Goal: Communication & Community: Connect with others

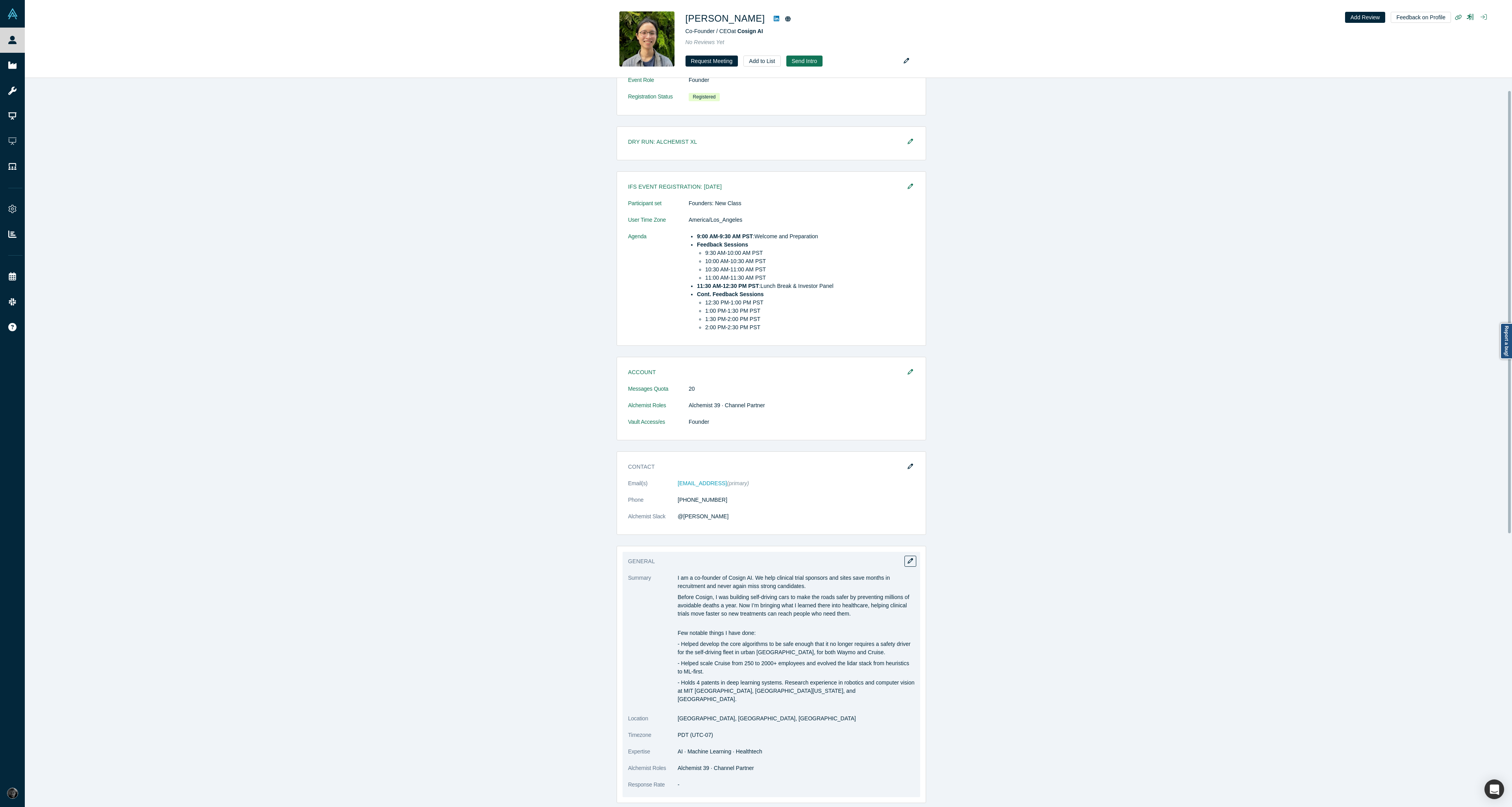
scroll to position [189, 0]
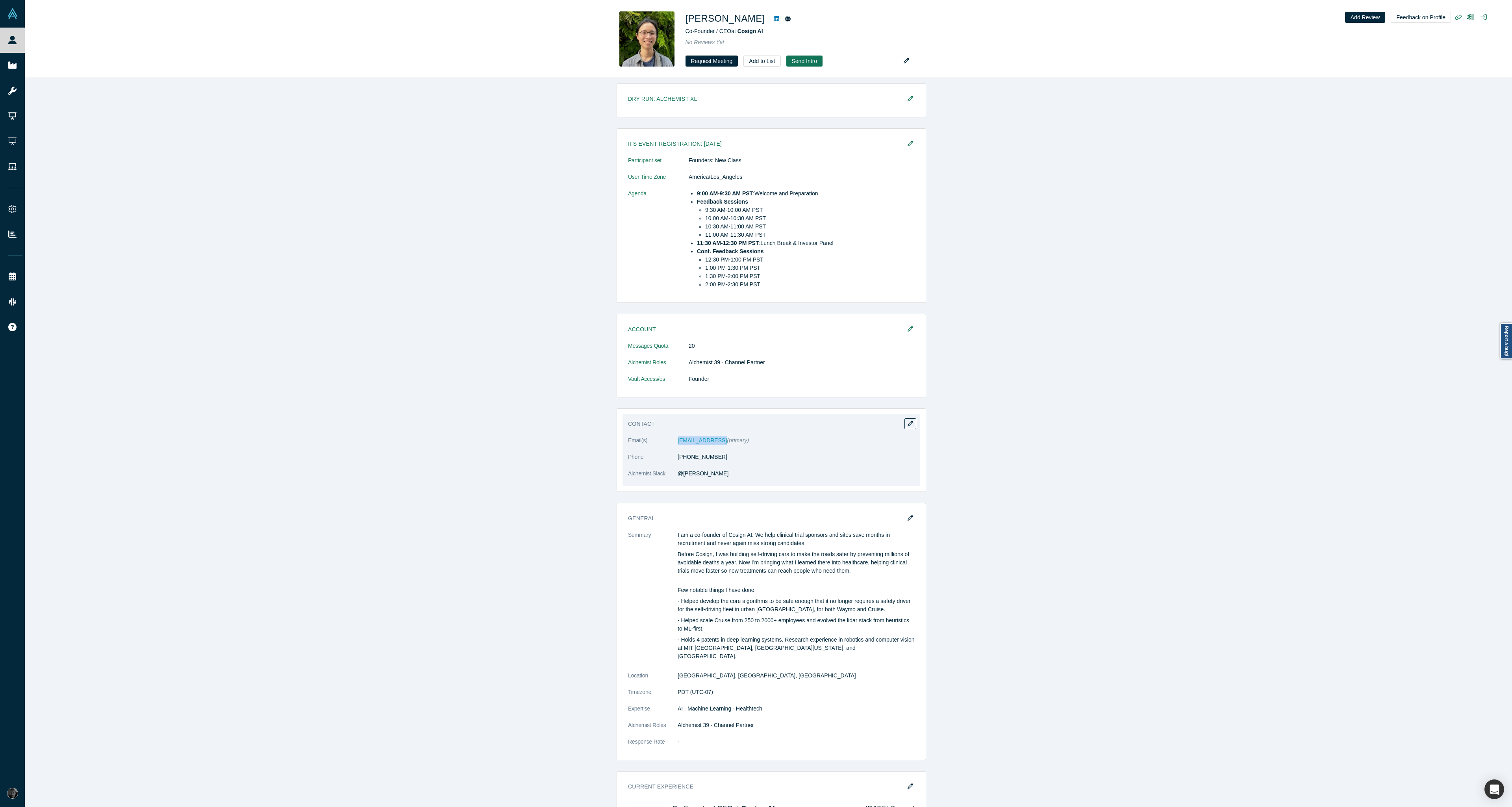
drag, startPoint x: 673, startPoint y: 438, endPoint x: 713, endPoint y: 441, distance: 40.1
click at [713, 441] on dl "Email(s) will@co-sign.ai (primary) Phone (660) 259-1630 Alchemist Slack @Will X…" at bounding box center [771, 461] width 286 height 50
copy dl "will@co-sign.ai"
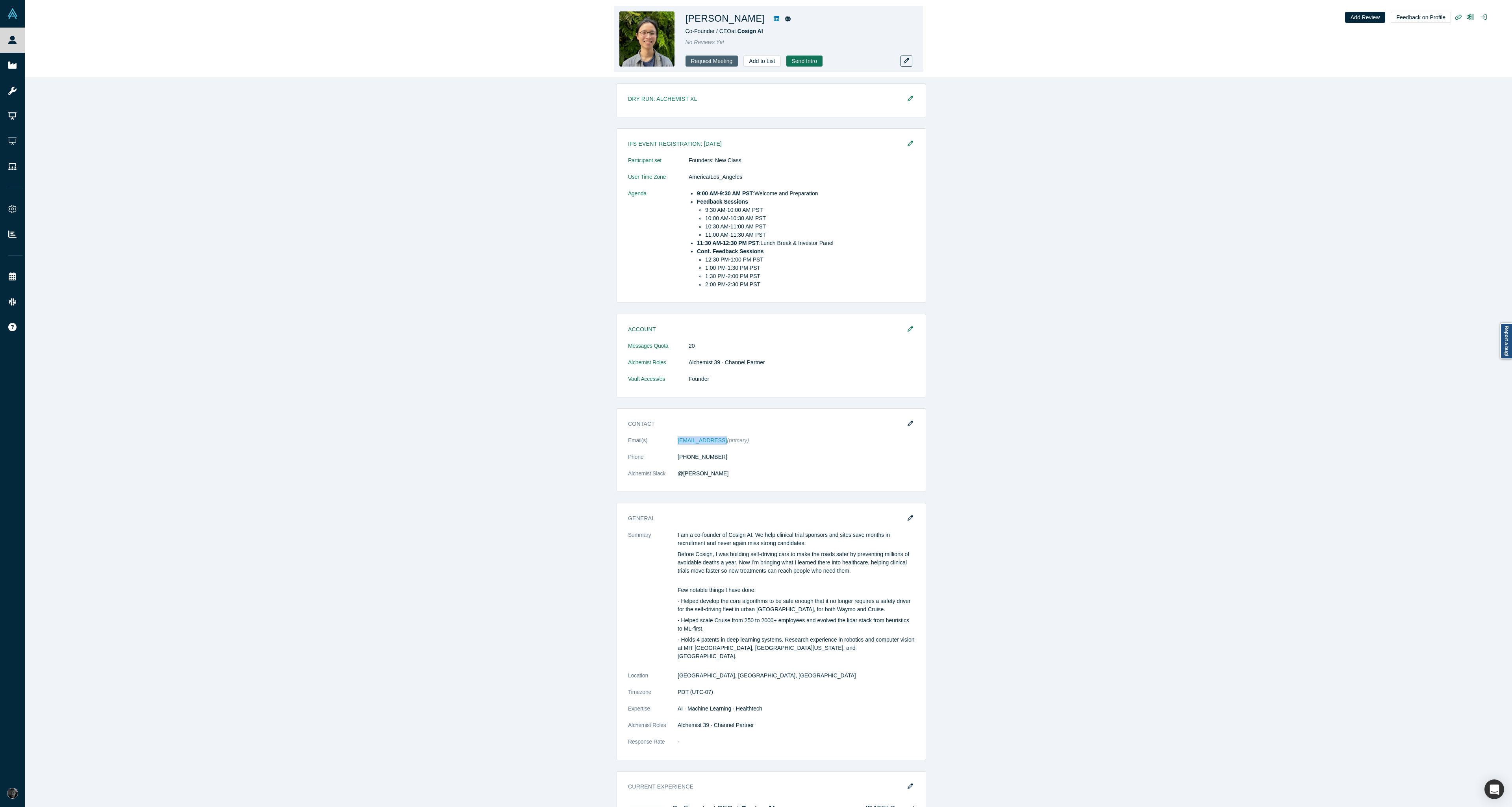
click at [726, 59] on button "Request Meeting" at bounding box center [712, 61] width 53 height 11
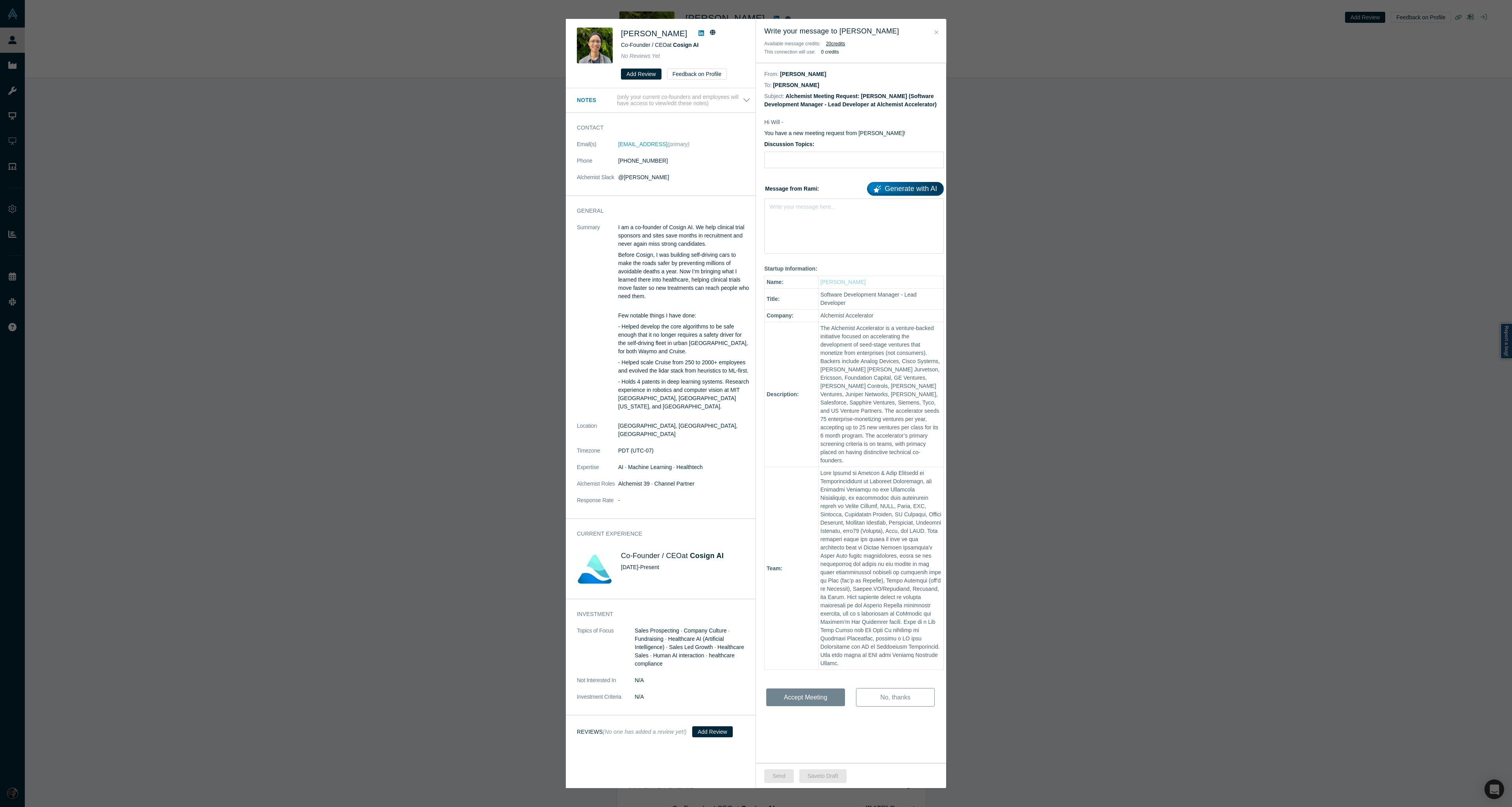
click at [894, 187] on link "Generate with AI" at bounding box center [905, 188] width 77 height 13
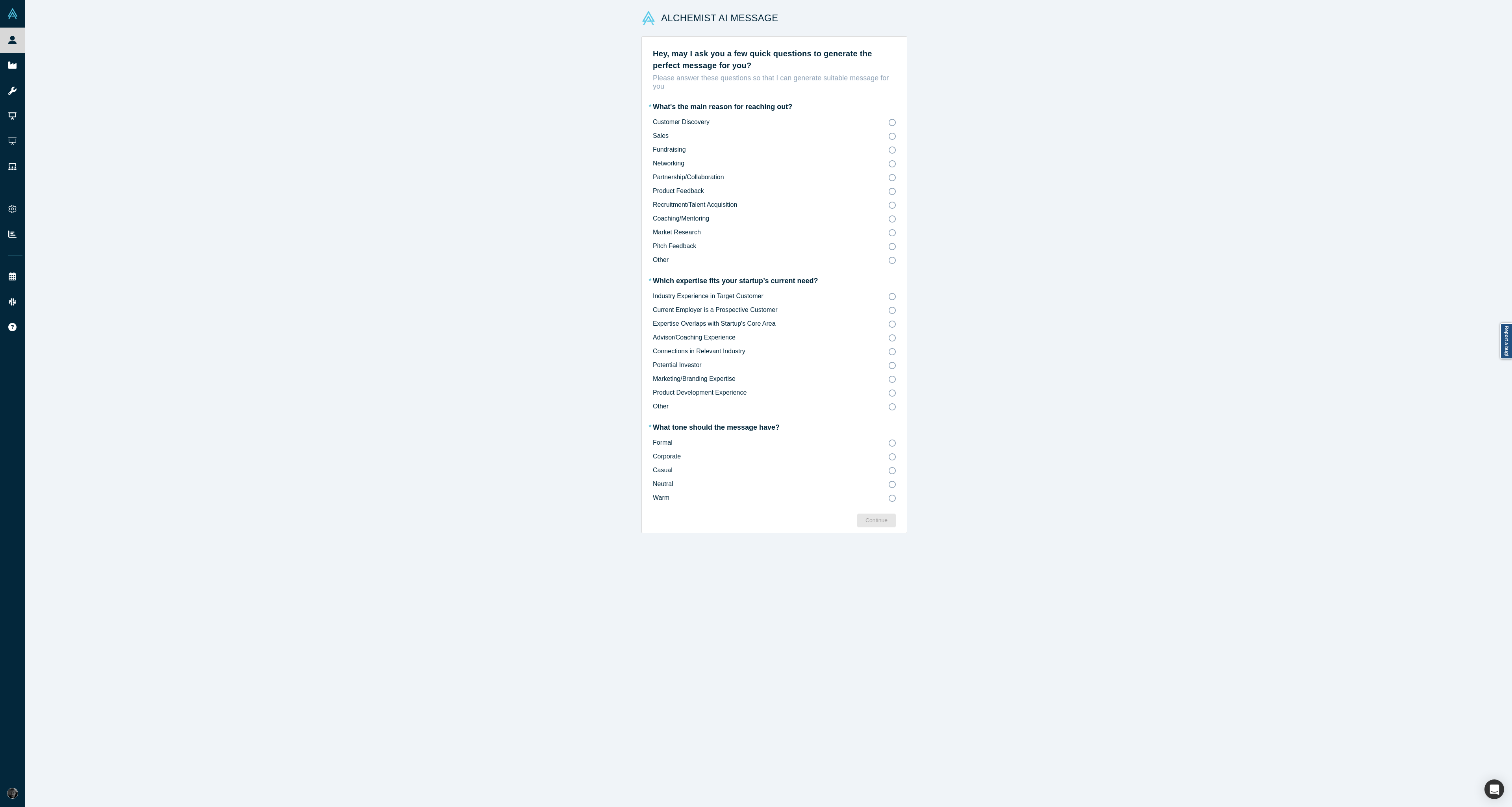
click at [888, 126] on label "Customer Discovery" at bounding box center [774, 122] width 243 height 9
click at [0, 0] on input "Customer Discovery" at bounding box center [0, 0] width 0 height 0
click at [889, 349] on icon at bounding box center [892, 352] width 7 height 7
click at [0, 0] on input "Connections in Relevant Industry" at bounding box center [0, 0] width 0 height 0
click at [889, 486] on icon at bounding box center [892, 484] width 7 height 7
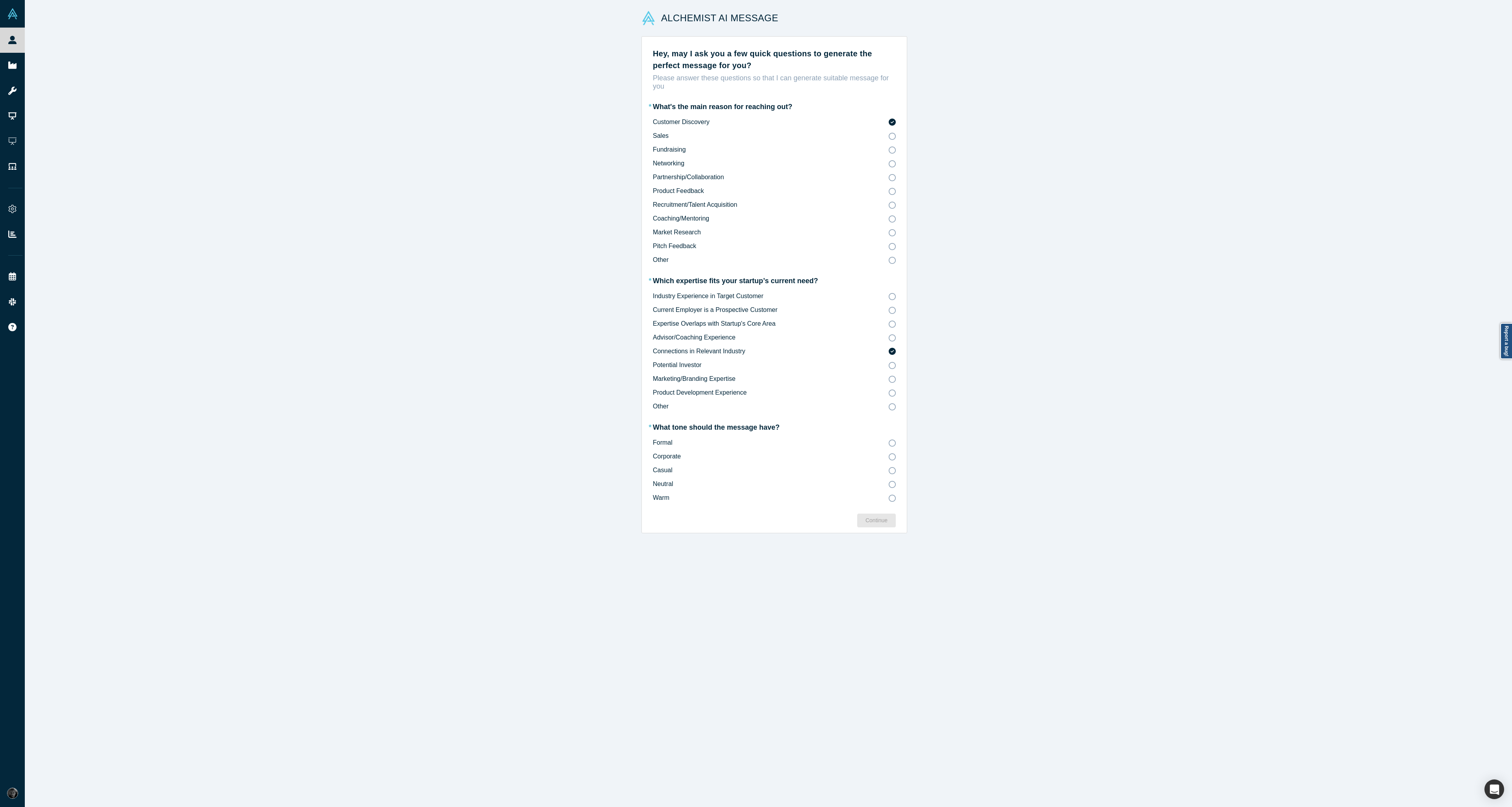
click at [0, 0] on input "Neutral" at bounding box center [0, 0] width 0 height 0
click at [889, 496] on icon at bounding box center [892, 498] width 7 height 7
click at [0, 0] on input "Warm" at bounding box center [0, 0] width 0 height 0
click at [880, 521] on div "Continue" at bounding box center [876, 520] width 22 height 8
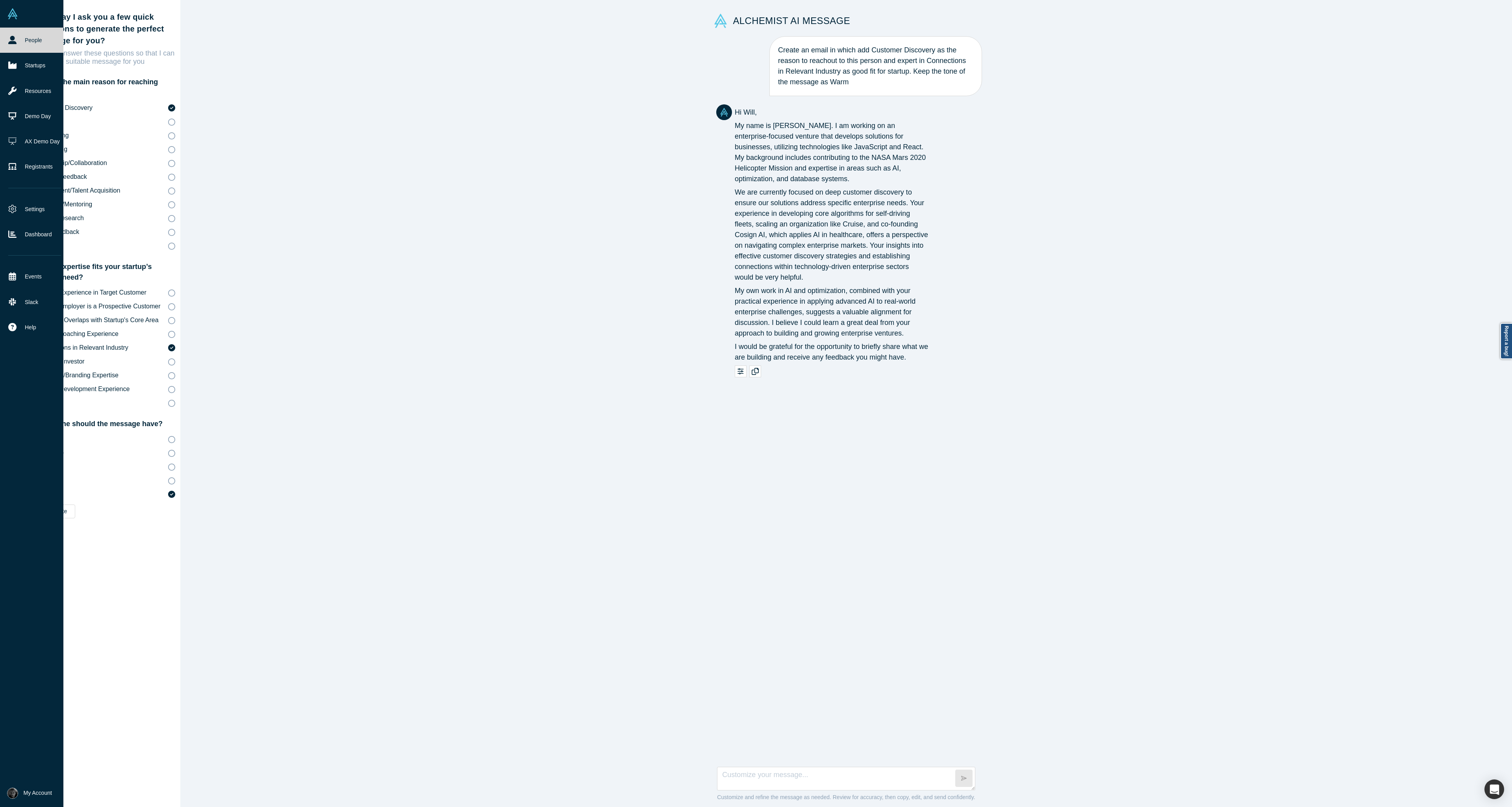
click at [29, 49] on link "People" at bounding box center [35, 40] width 69 height 25
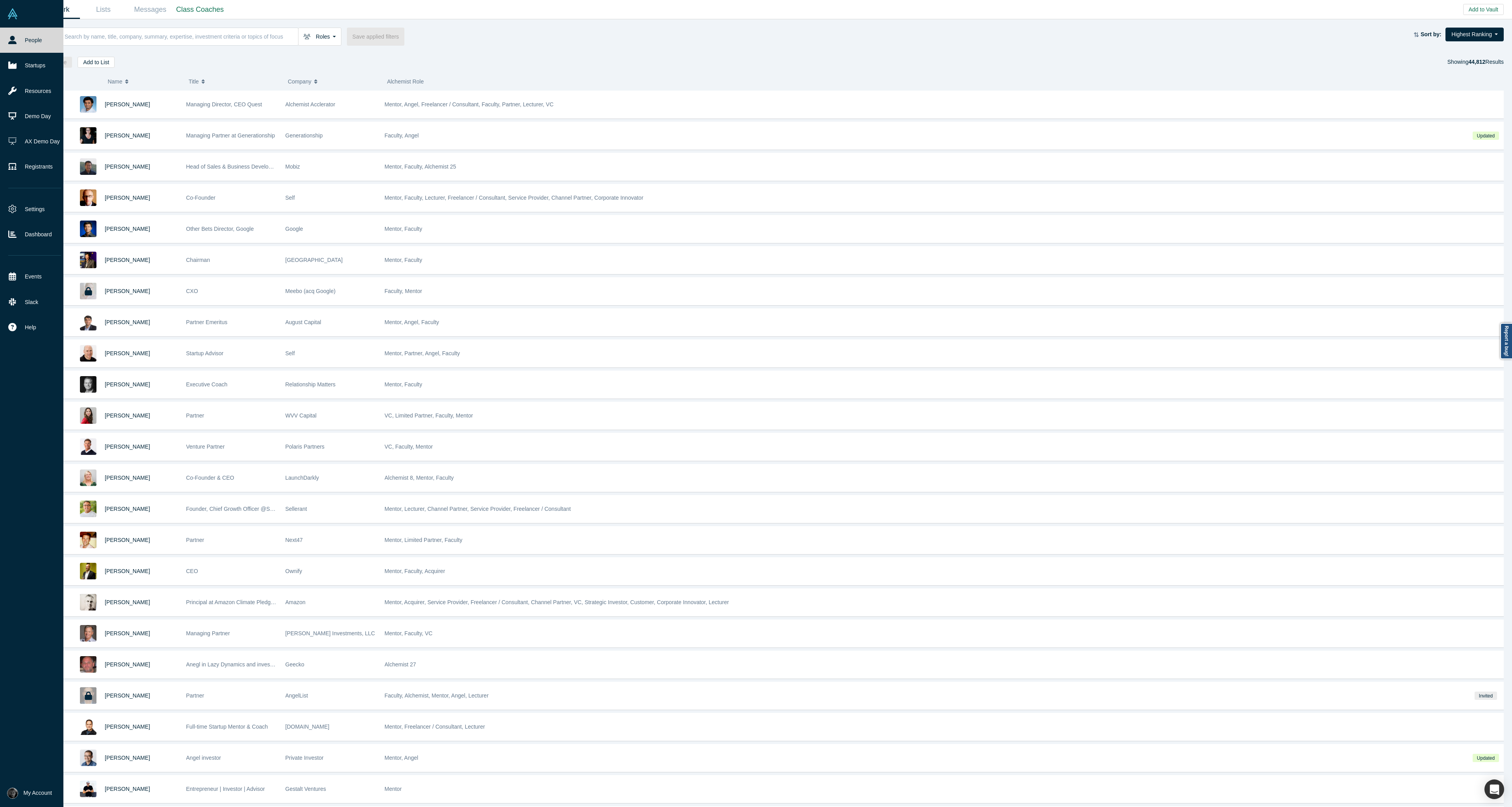
click at [12, 42] on icon at bounding box center [12, 40] width 8 height 8
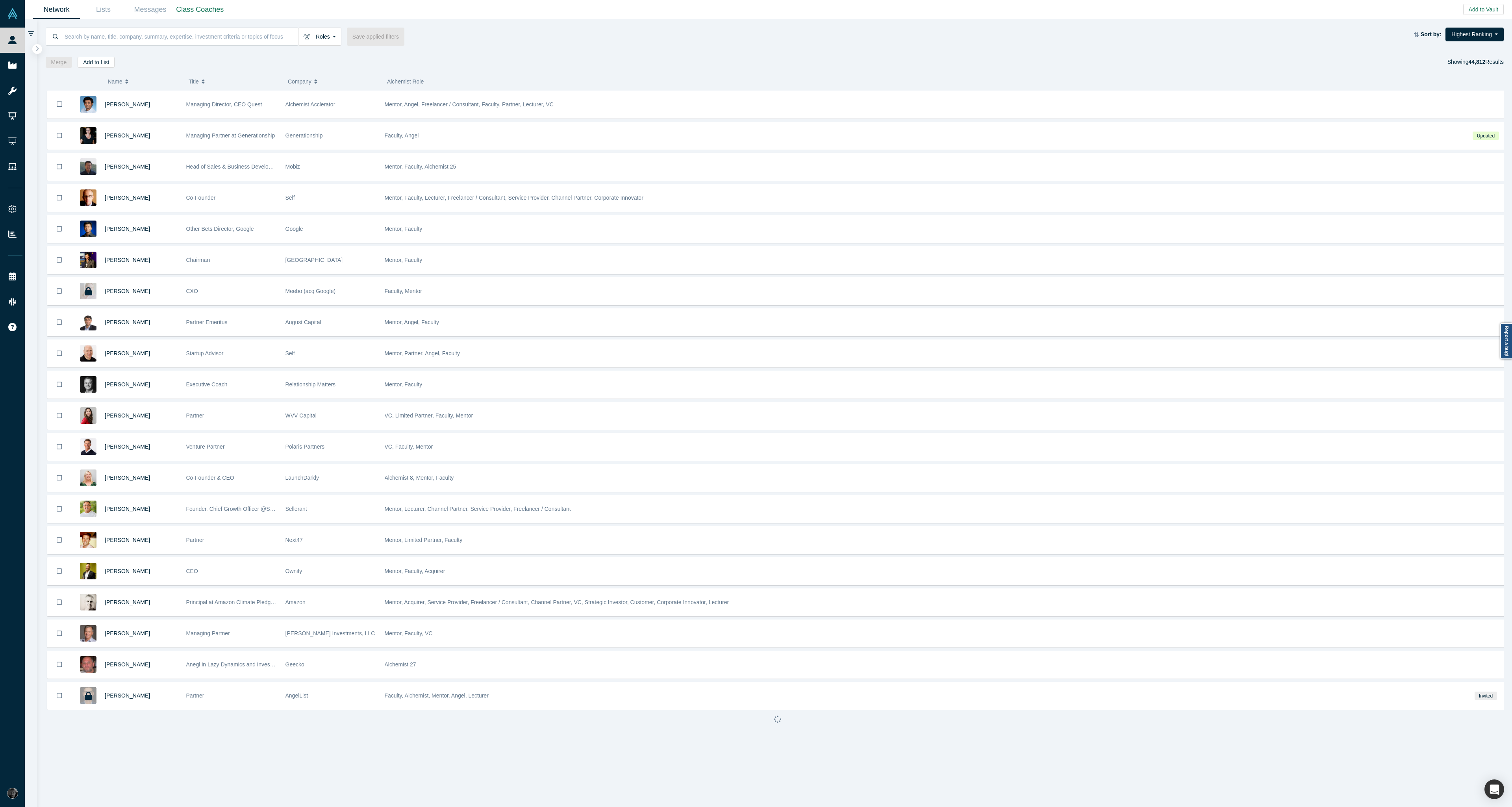
drag, startPoint x: 437, startPoint y: 199, endPoint x: 876, endPoint y: 34, distance: 469.0
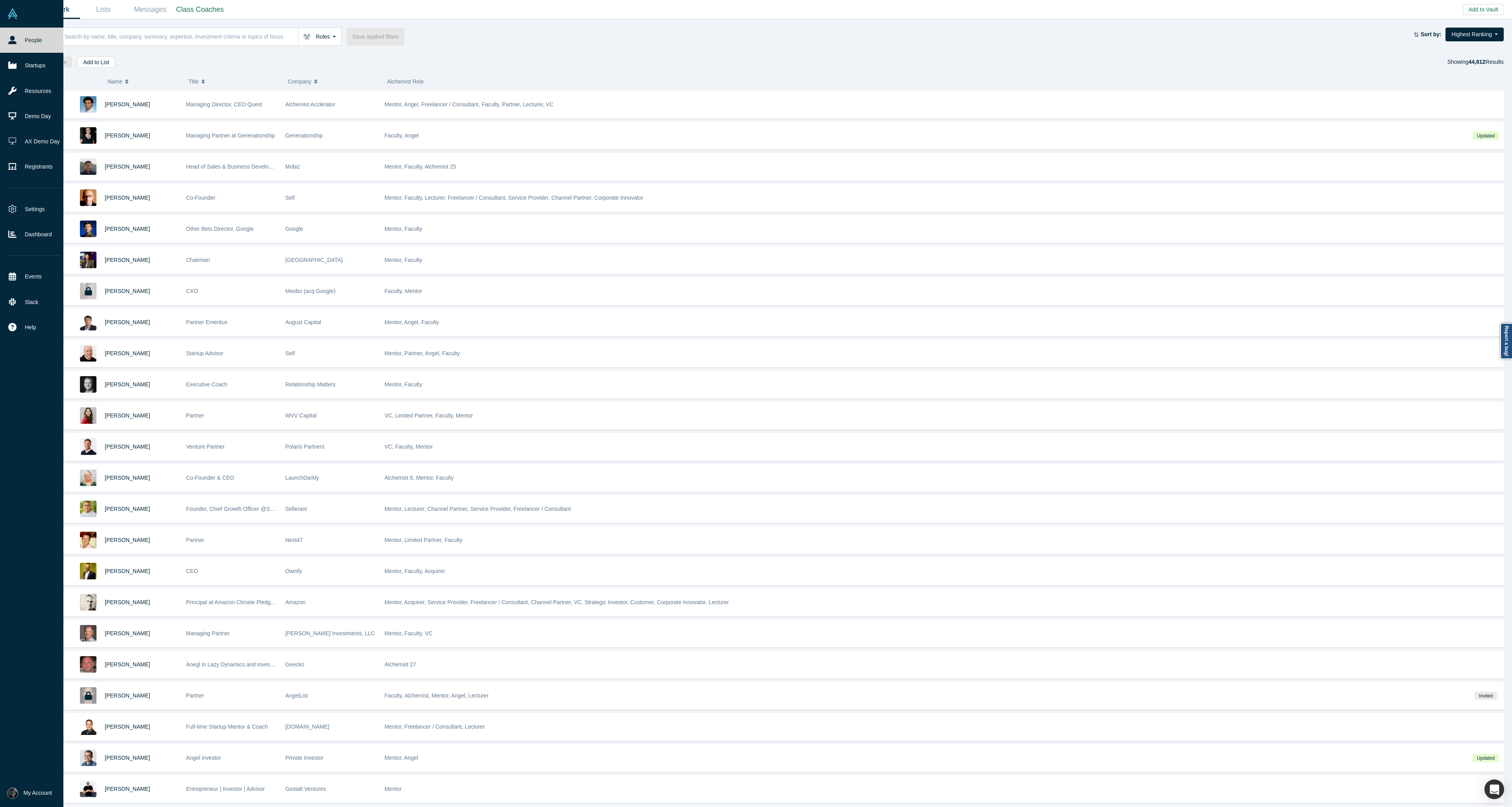
click at [11, 43] on icon at bounding box center [12, 40] width 8 height 8
click at [7, 67] on link "Startups" at bounding box center [35, 65] width 69 height 25
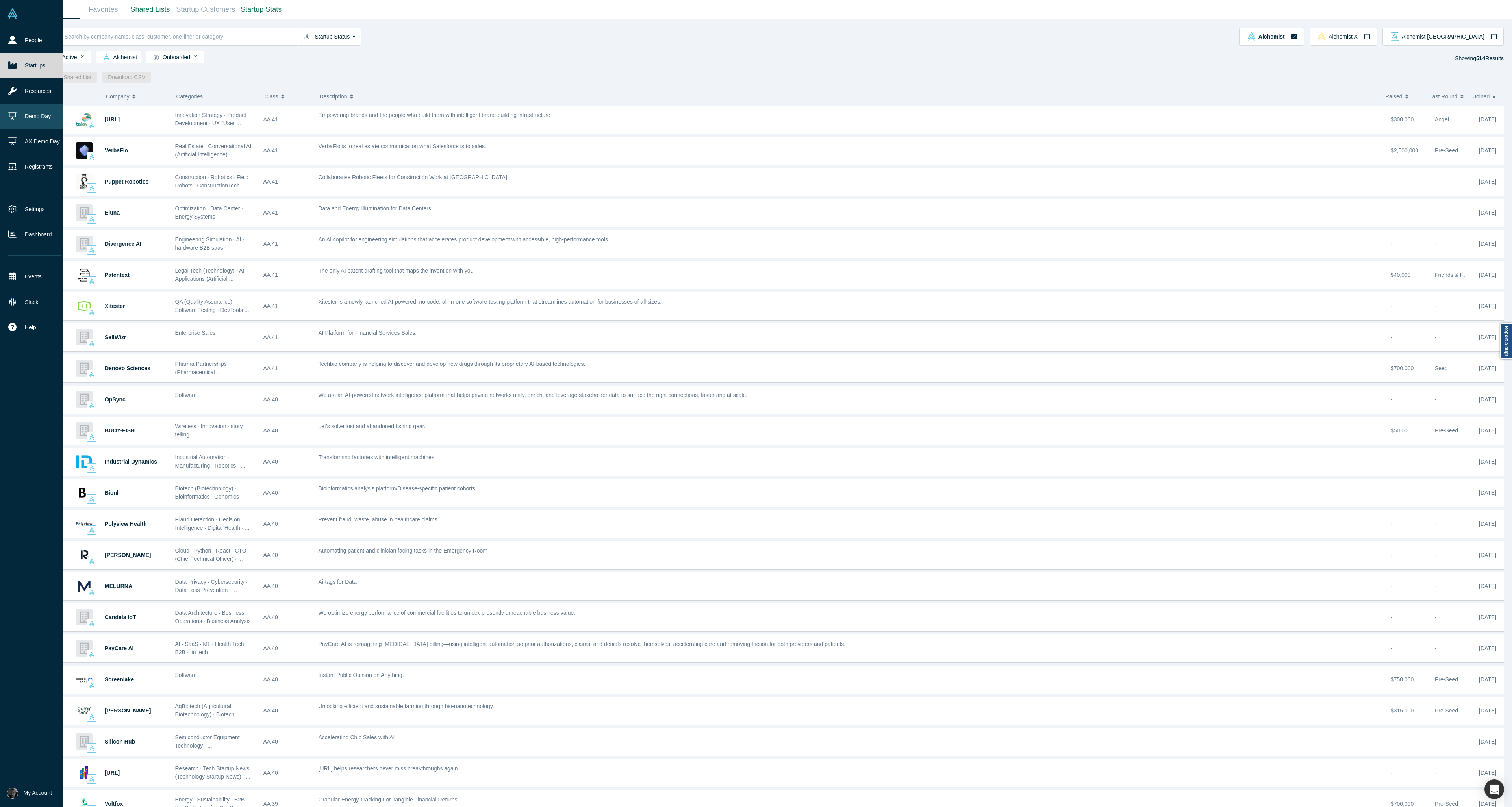
click at [24, 123] on link "Demo Day" at bounding box center [35, 116] width 69 height 25
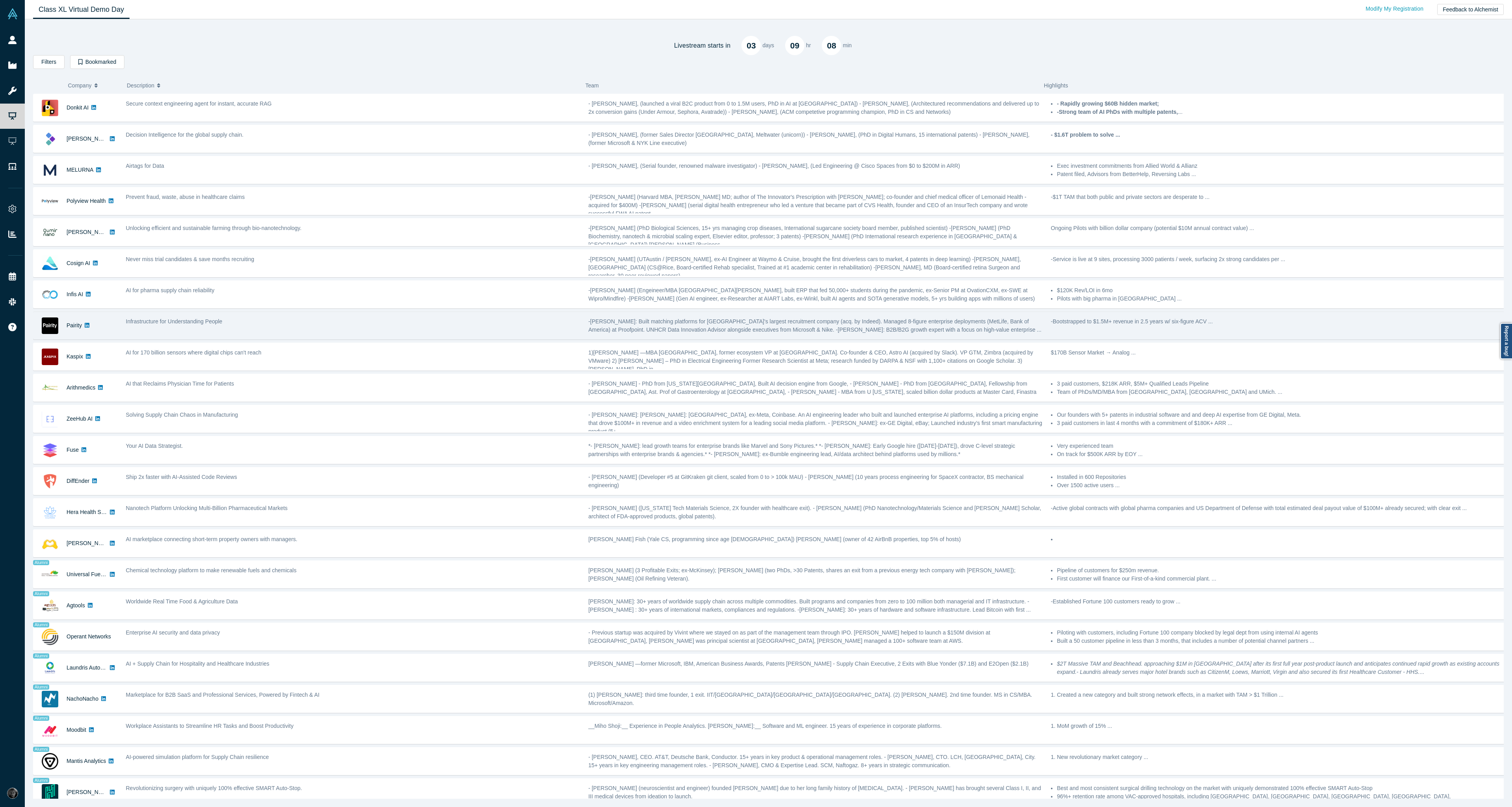
click at [388, 323] on div "Infrastructure for Understanding People" at bounding box center [353, 322] width 454 height 8
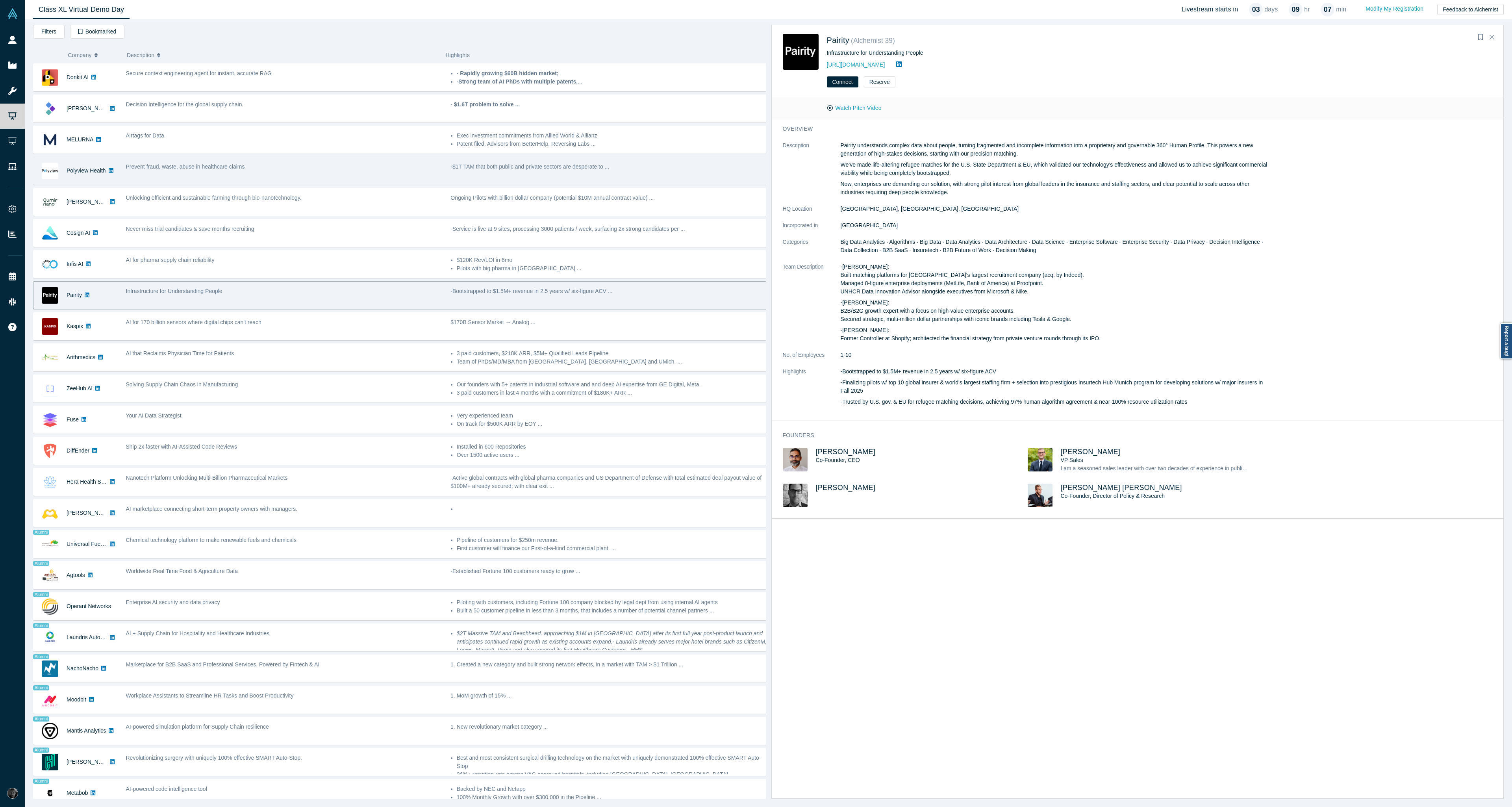
click at [356, 166] on div "Prevent fraud, waste, abuse in healthcare claims" at bounding box center [284, 167] width 316 height 8
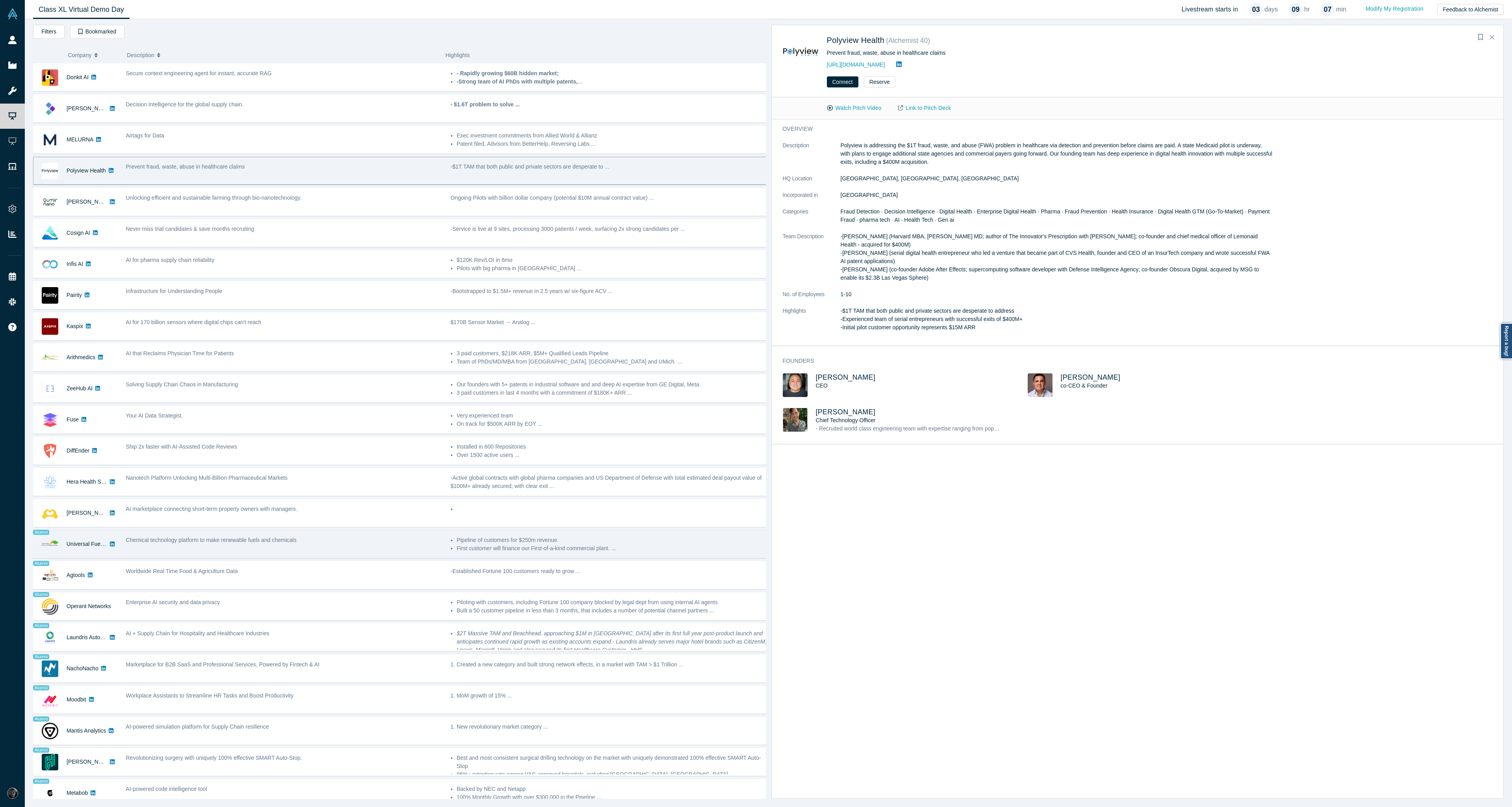
click at [359, 557] on div "Alumni Universal Fuel Technologies Chemical technology platform to make renewab…" at bounding box center [402, 544] width 738 height 28
click at [303, 543] on div "Chemical technology platform to make renewable fuels and chemicals" at bounding box center [284, 540] width 316 height 8
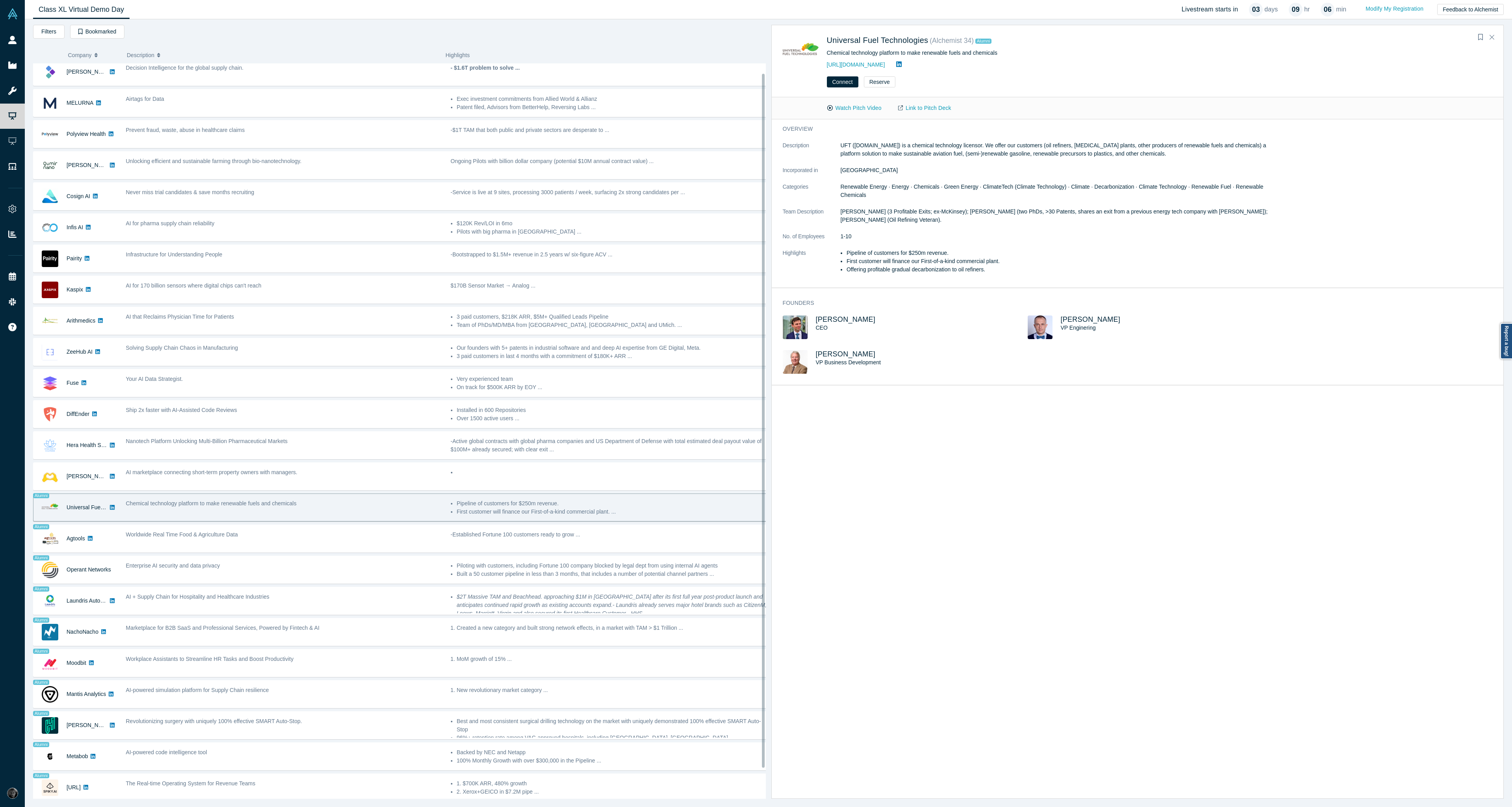
scroll to position [42, 0]
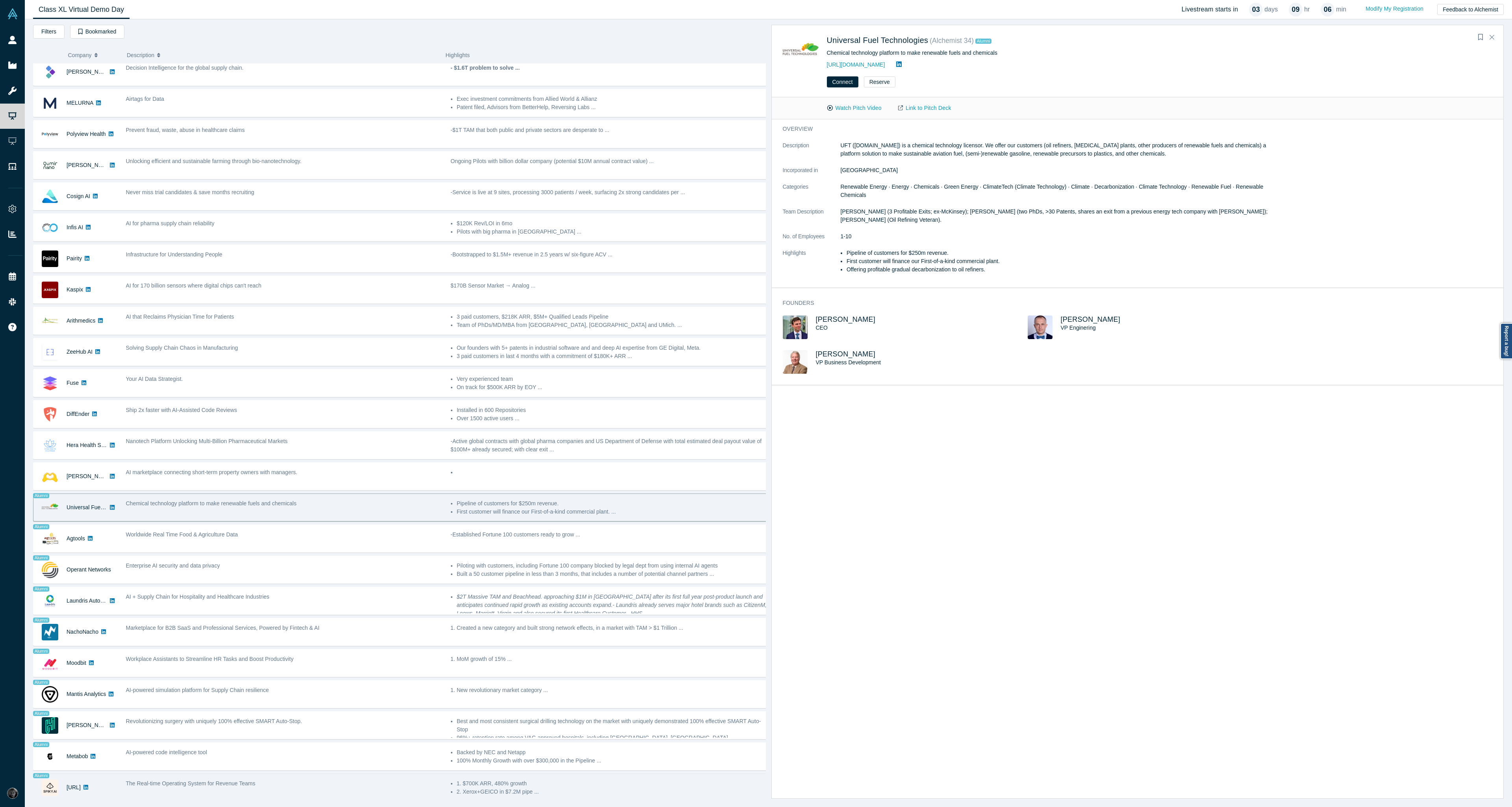
click at [552, 788] on li "Xerox+GEICO in $7.2M pipe ..." at bounding box center [615, 792] width 305 height 8
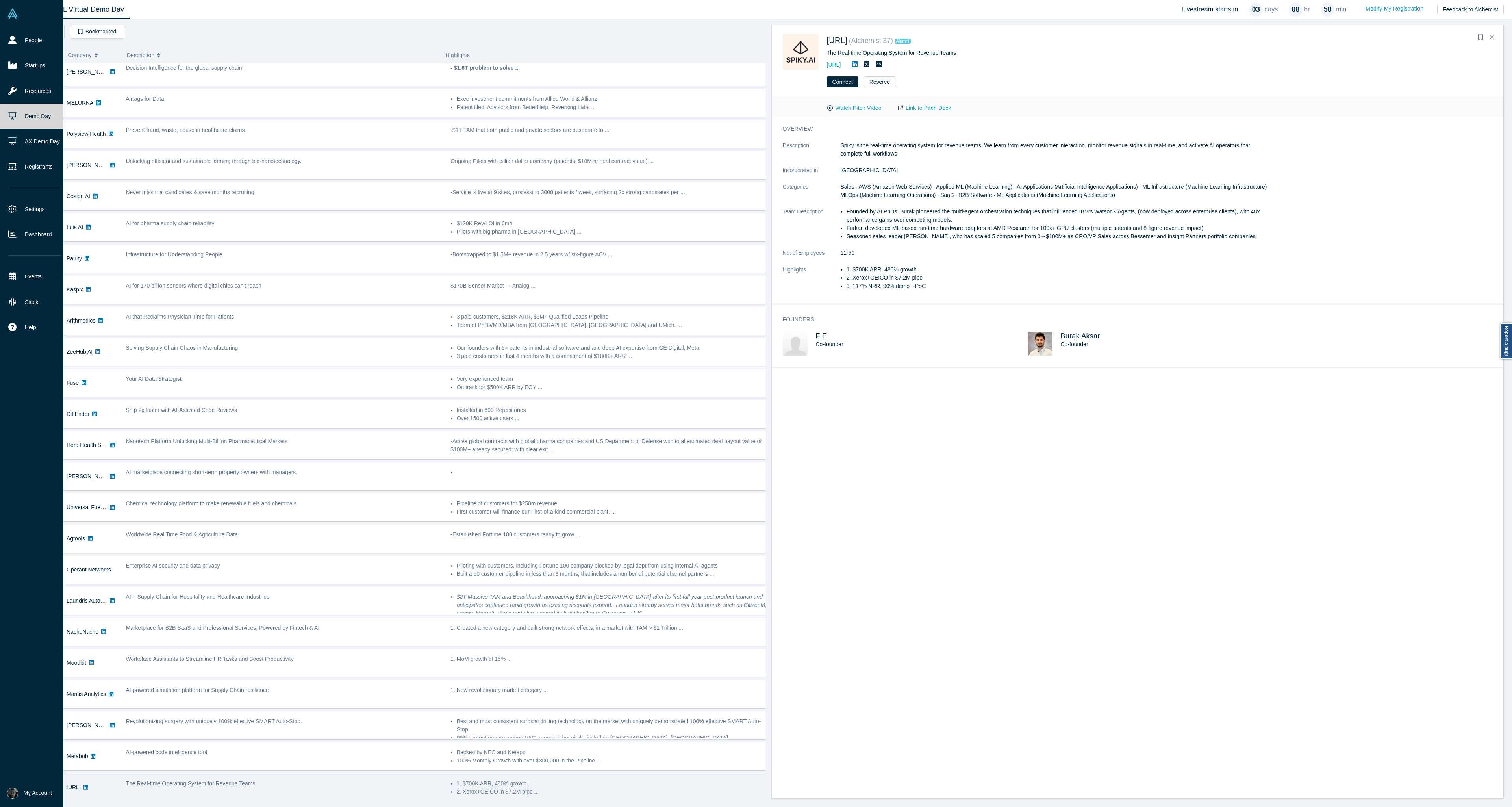
click at [36, 120] on link "Demo Day" at bounding box center [35, 116] width 69 height 25
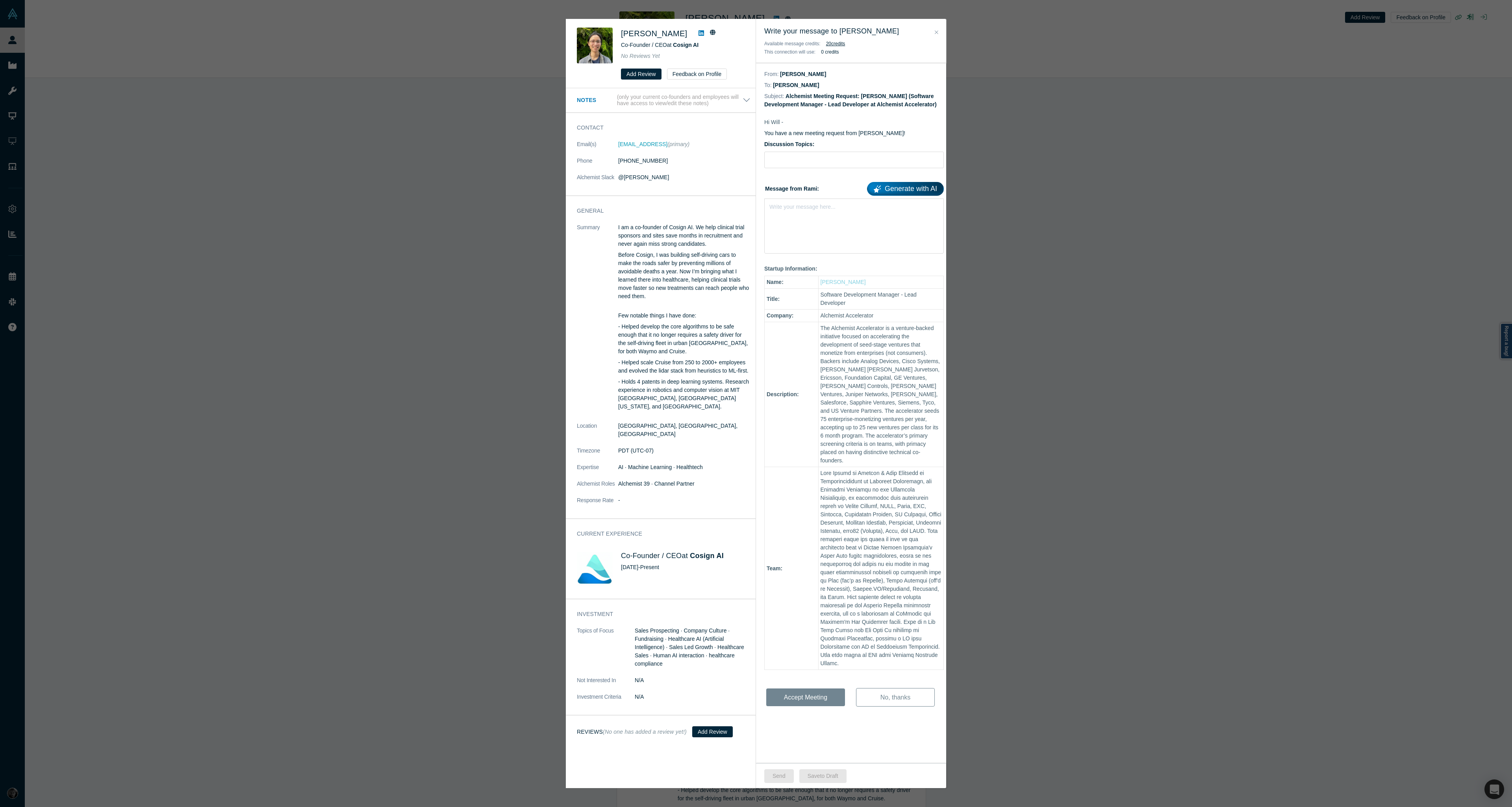
scroll to position [189, 0]
